Goal: Transaction & Acquisition: Subscribe to service/newsletter

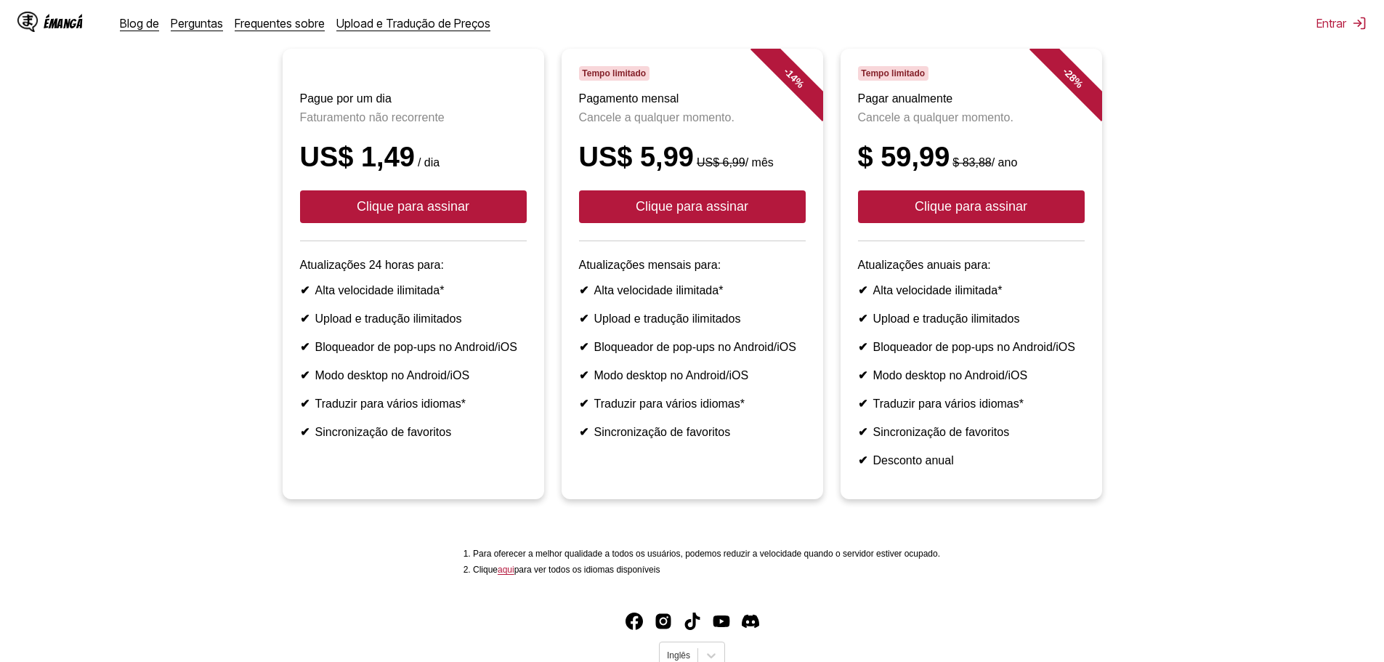
scroll to position [73, 0]
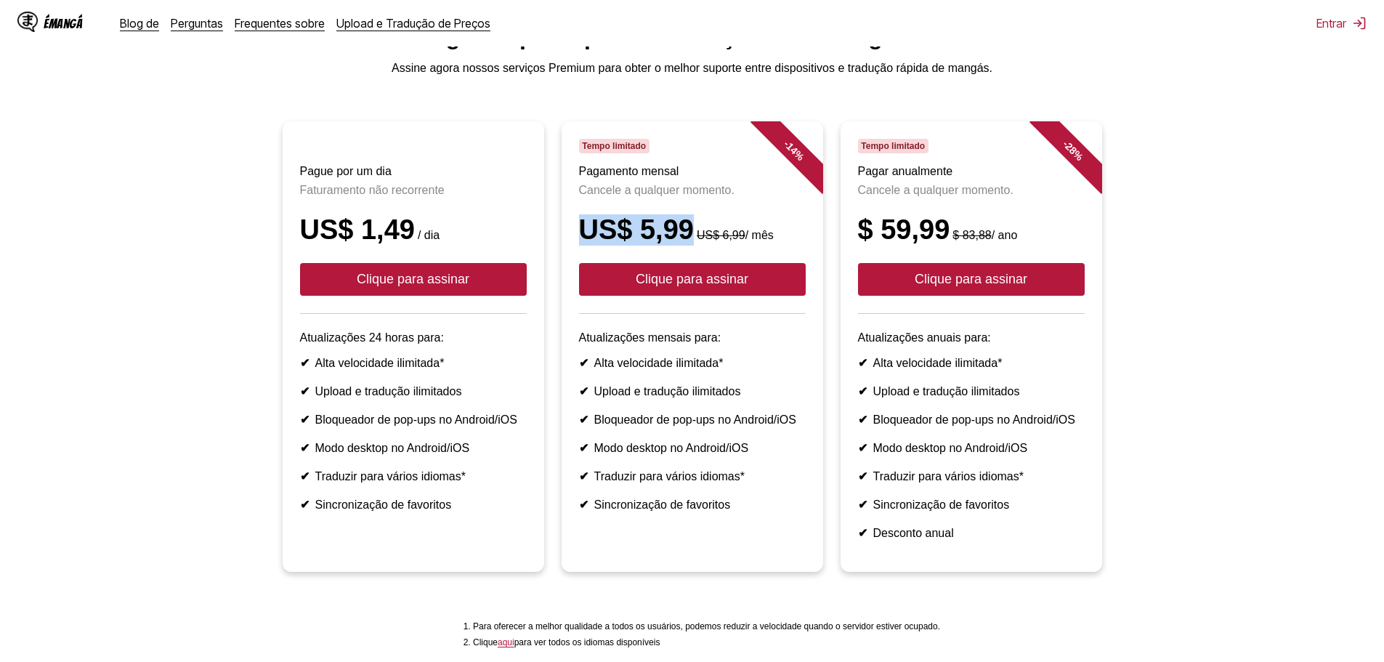
drag, startPoint x: 685, startPoint y: 238, endPoint x: 554, endPoint y: 243, distance: 130.9
click at [554, 243] on li "- 14 % Tempo limitado Pagamento mensal Cancele a qualquer momento. US$ 5,99 US$…" at bounding box center [692, 346] width 279 height 450
click at [675, 288] on button "Clique para assinar" at bounding box center [692, 279] width 227 height 33
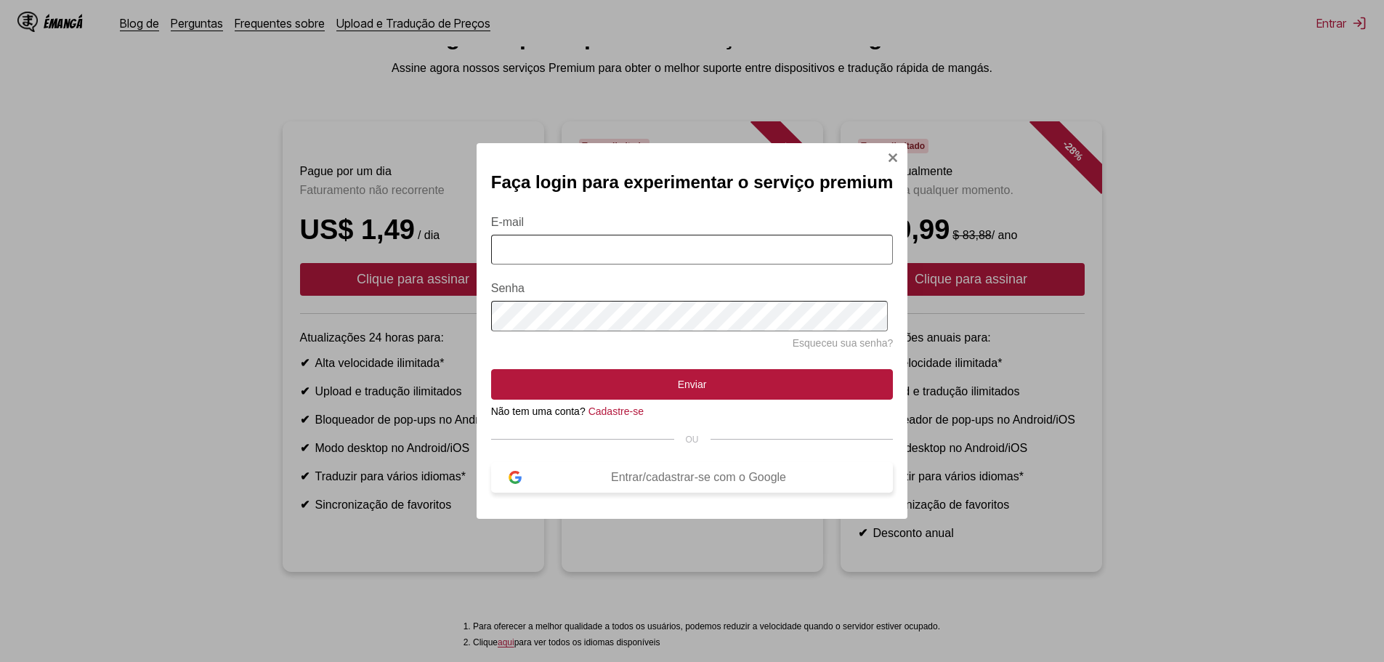
click at [610, 477] on button "Entrar/cadastrar-se com o Google" at bounding box center [692, 477] width 402 height 31
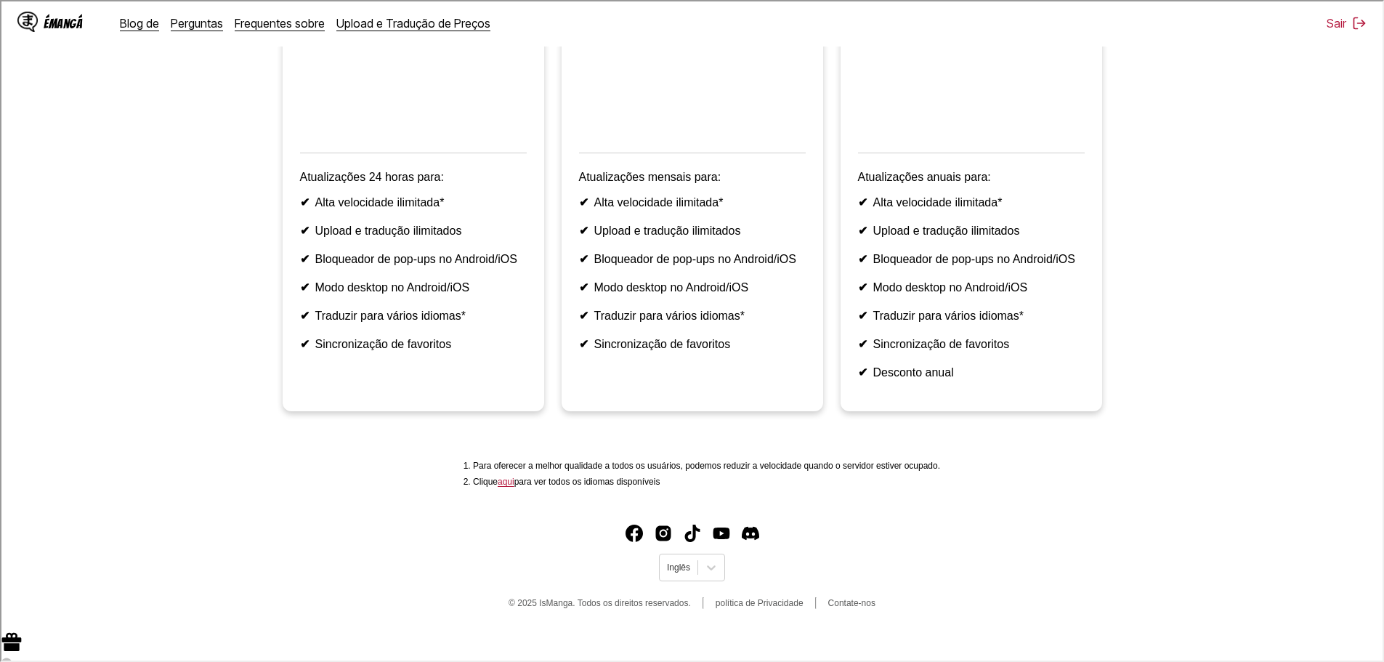
scroll to position [301, 0]
